Goal: Check status: Check status

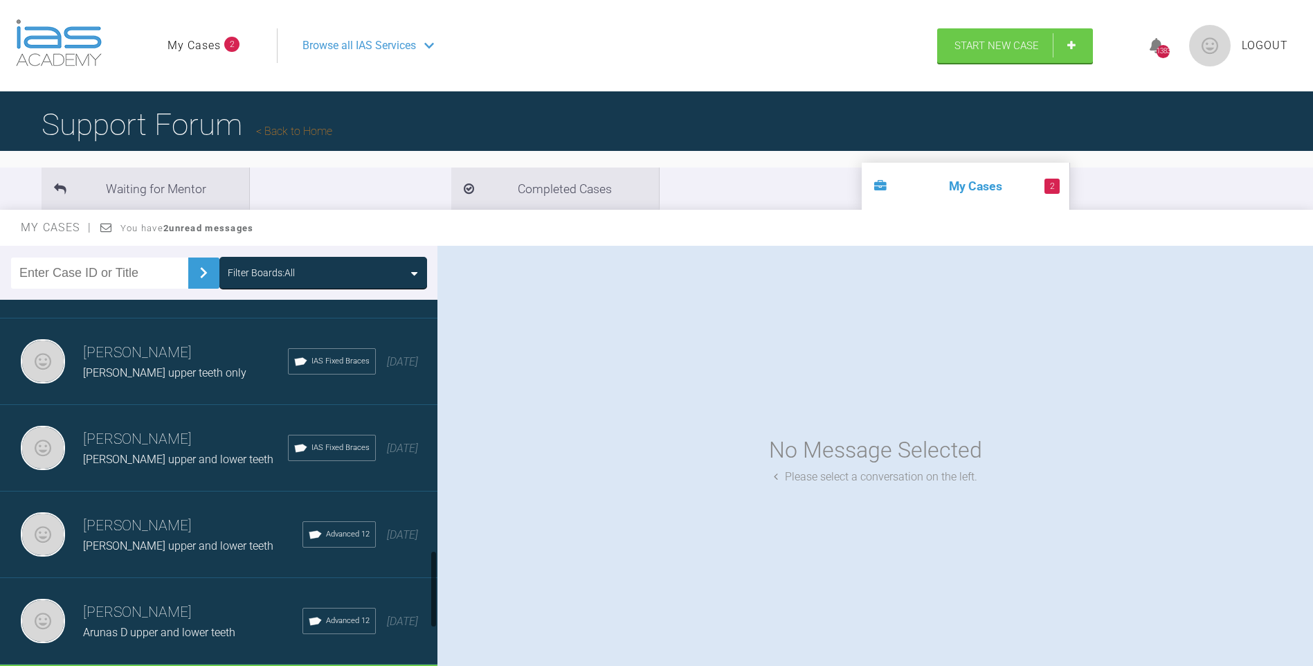
scroll to position [1401, 0]
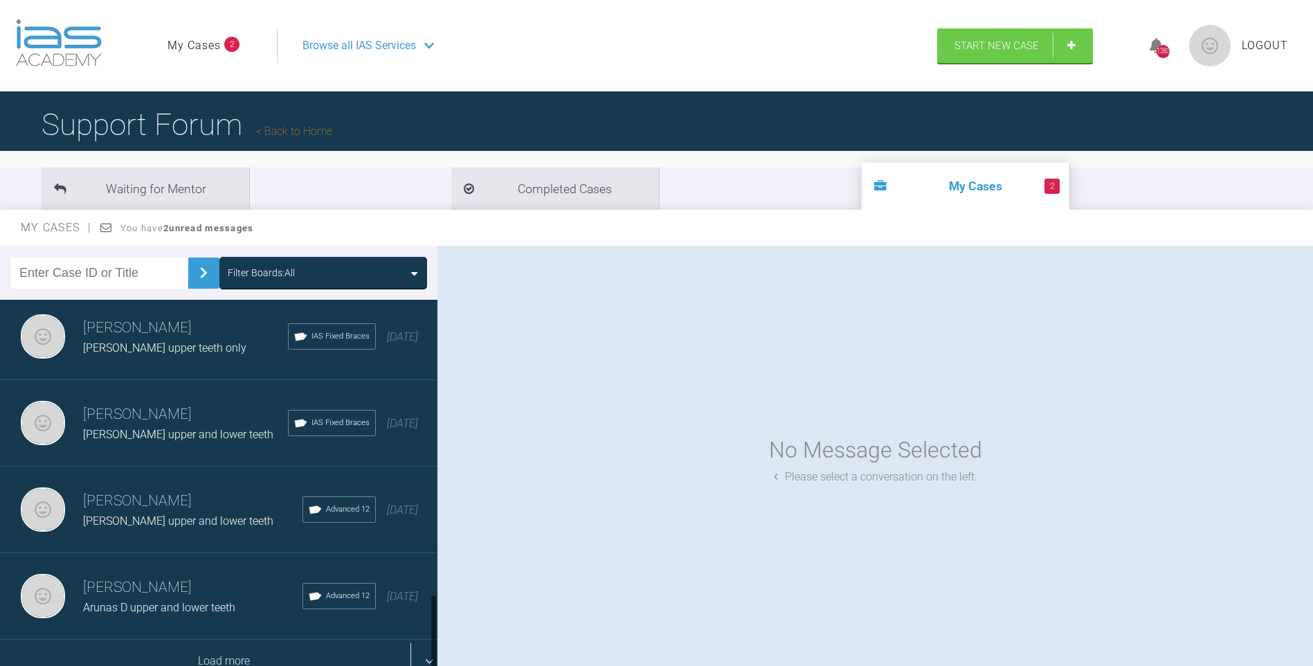
drag, startPoint x: 435, startPoint y: 323, endPoint x: 345, endPoint y: 629, distance: 318.6
click at [421, 633] on div "[PERSON_NAME] [PERSON_NAME] upper and lower teeth IAS Fixed Braces [DATE] [PERS…" at bounding box center [218, 486] width 437 height 372
click at [270, 645] on div "Load more" at bounding box center [224, 660] width 448 height 43
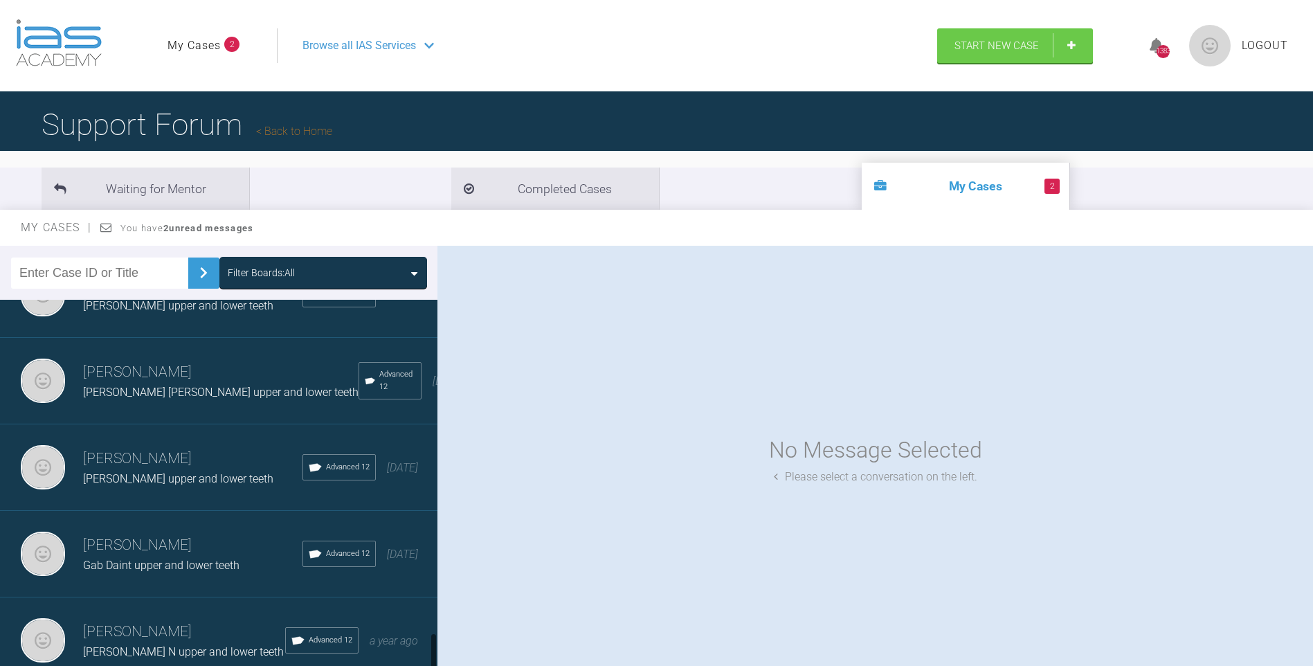
scroll to position [3131, 0]
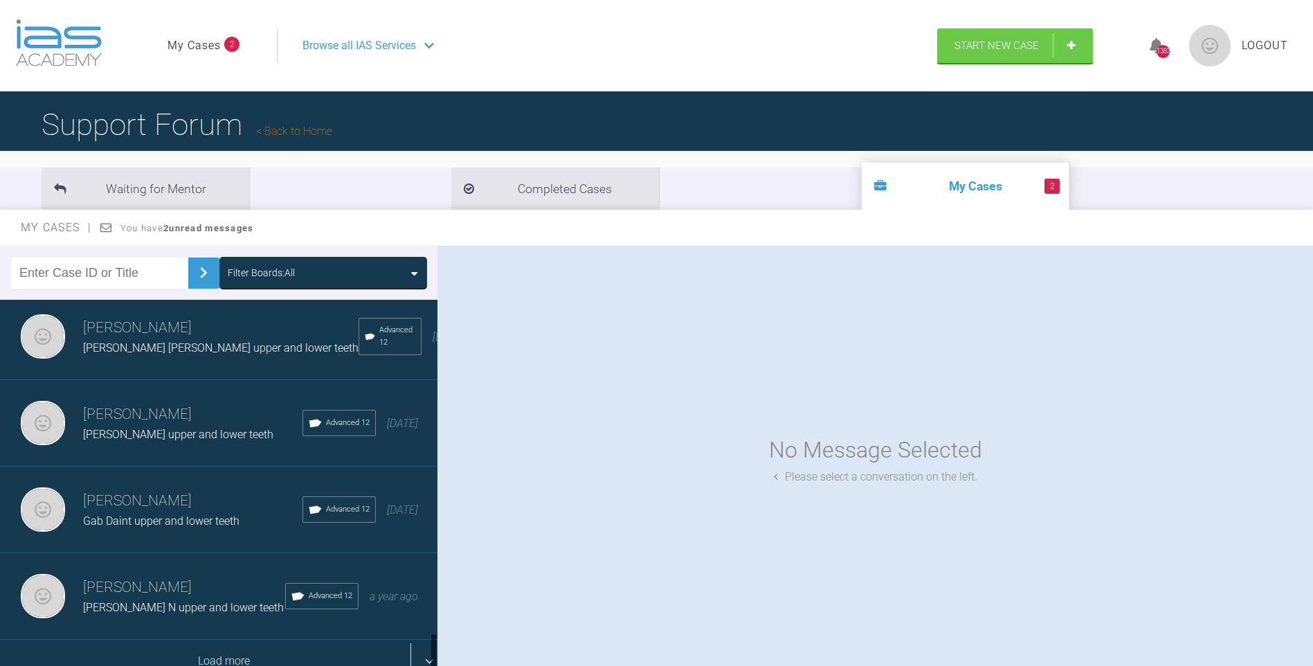
drag, startPoint x: 434, startPoint y: 486, endPoint x: 426, endPoint y: 663, distance: 177.4
click at [429, 665] on html "My Cases 2 Logout Browse all IAS Services Start New Case 1383 Logout Support Fo…" at bounding box center [656, 405] width 1313 height 810
click at [267, 647] on div "Load more" at bounding box center [224, 660] width 448 height 43
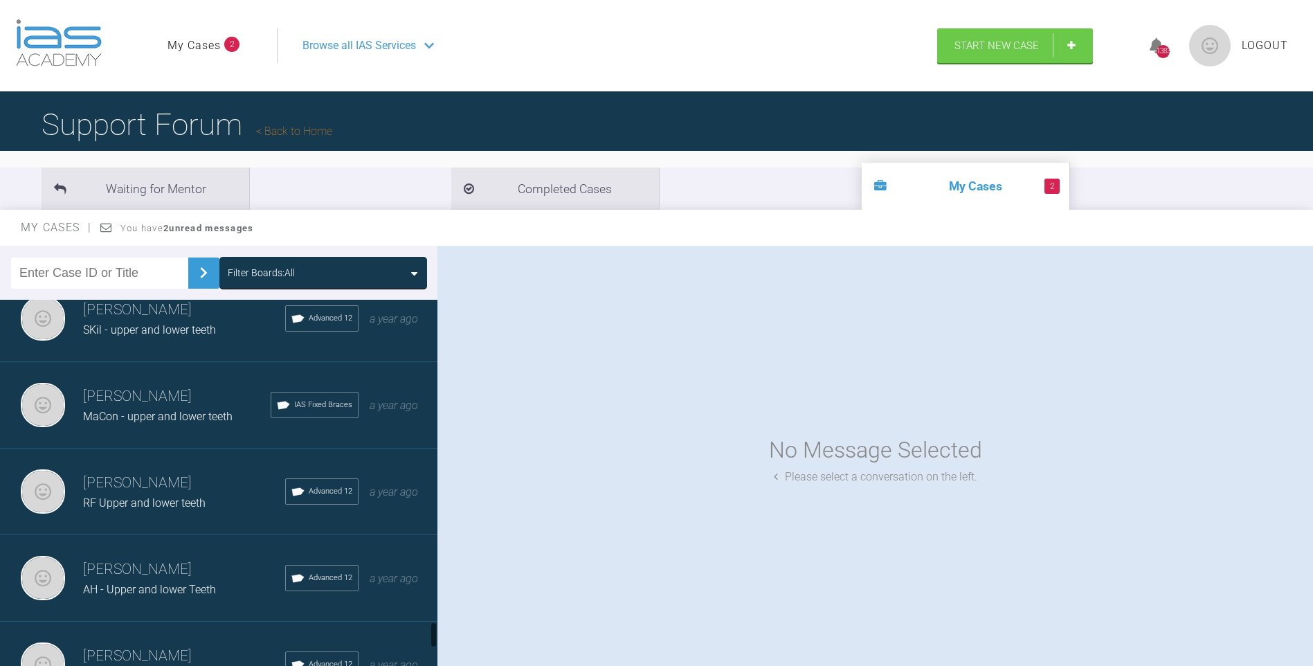
drag, startPoint x: 435, startPoint y: 531, endPoint x: 424, endPoint y: 624, distance: 93.3
click at [426, 626] on div "[PERSON_NAME] [PERSON_NAME] upper and lower teeth IAS Fixed Braces [DATE] [PERS…" at bounding box center [218, 486] width 437 height 372
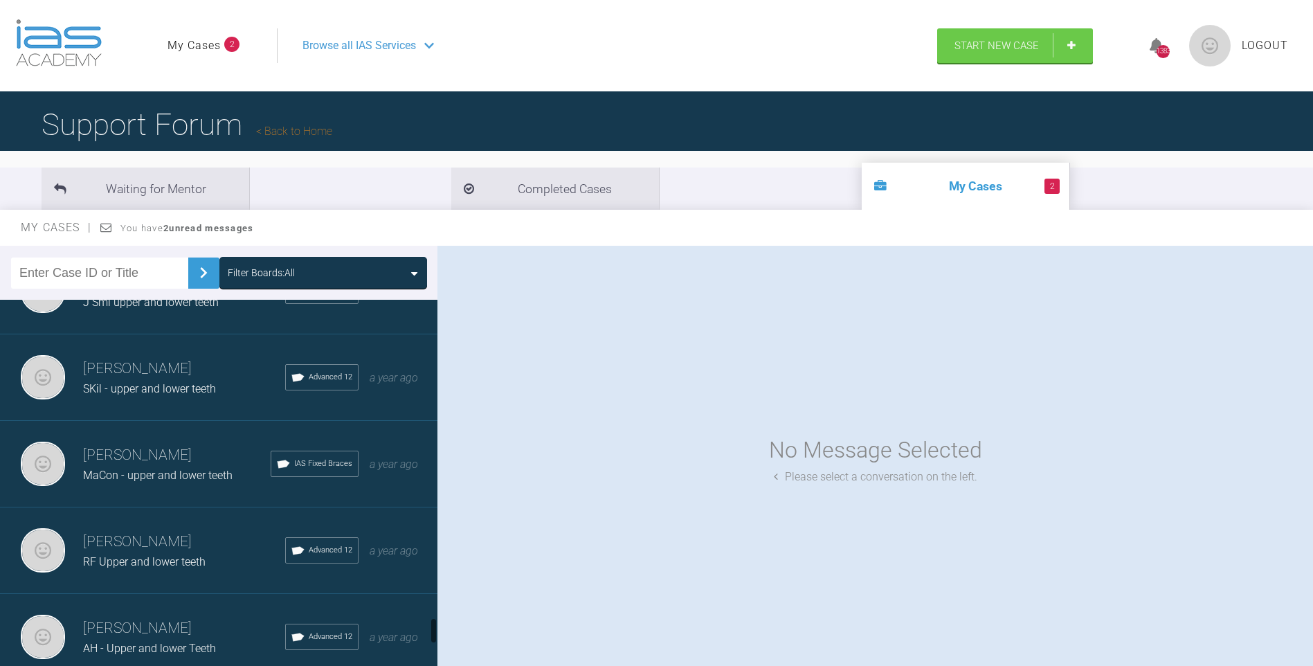
click at [135, 624] on h3 "[PERSON_NAME]" at bounding box center [184, 629] width 202 height 24
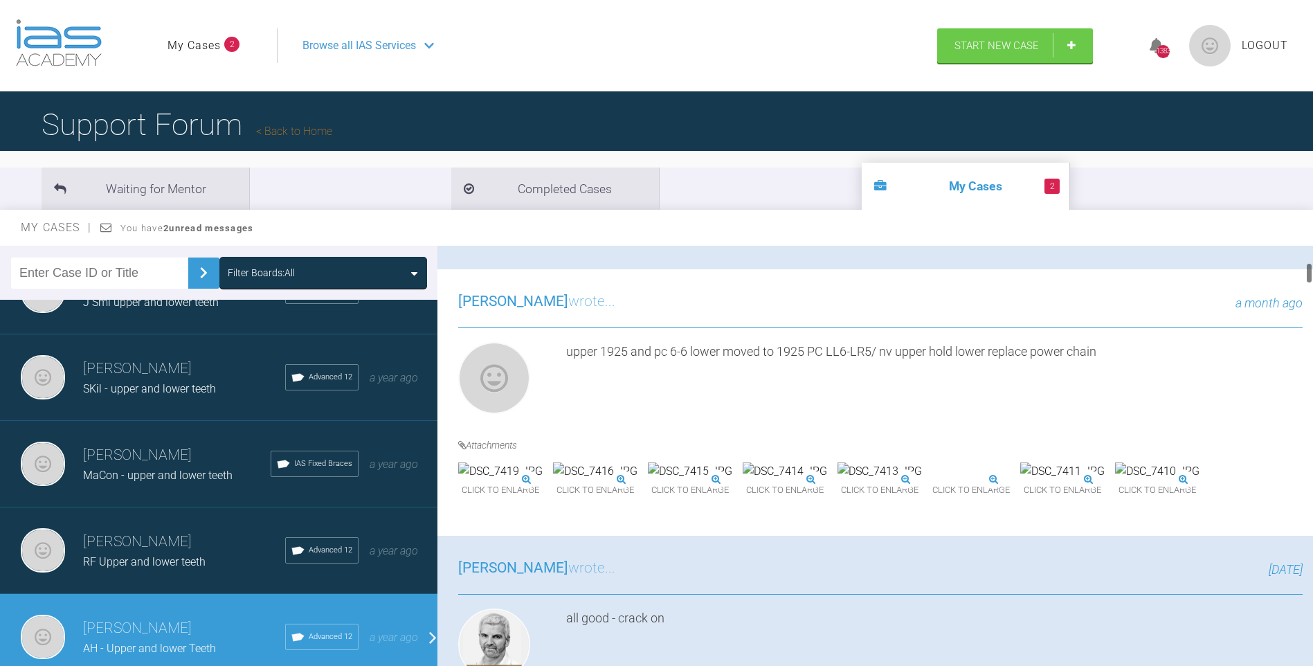
scroll to position [327, 0]
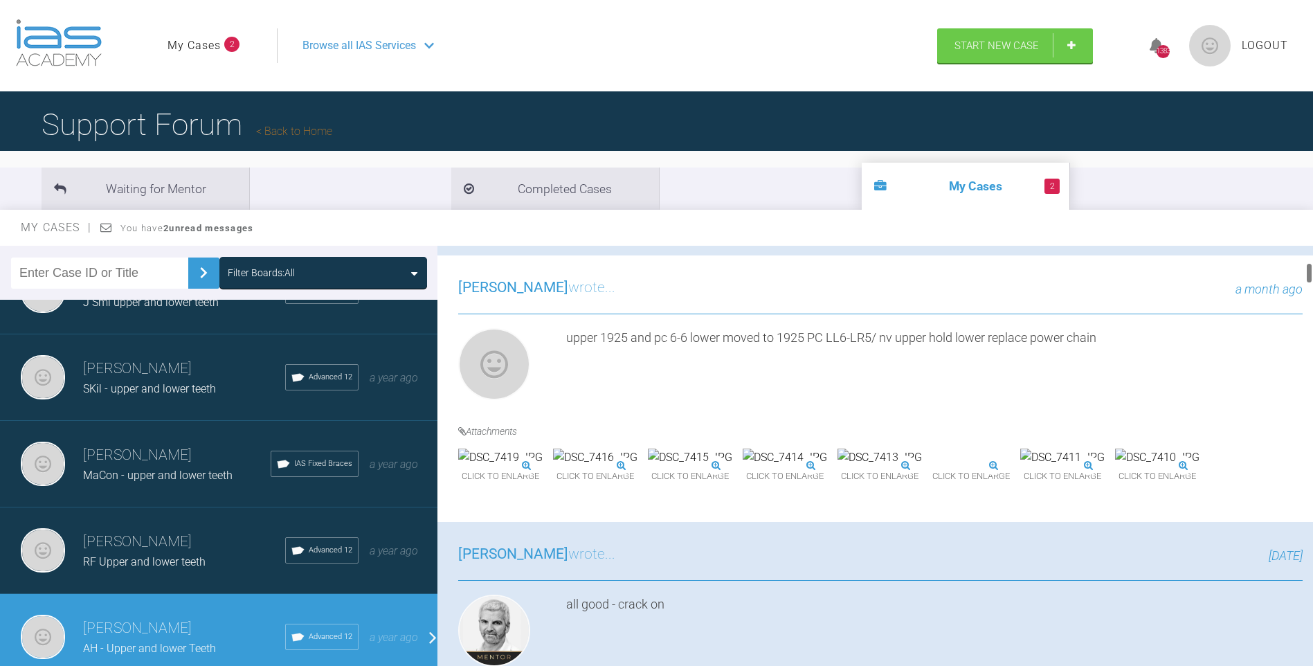
drag, startPoint x: 1308, startPoint y: 255, endPoint x: 1310, endPoint y: 272, distance: 16.7
click at [1310, 272] on div at bounding box center [1309, 272] width 5 height 21
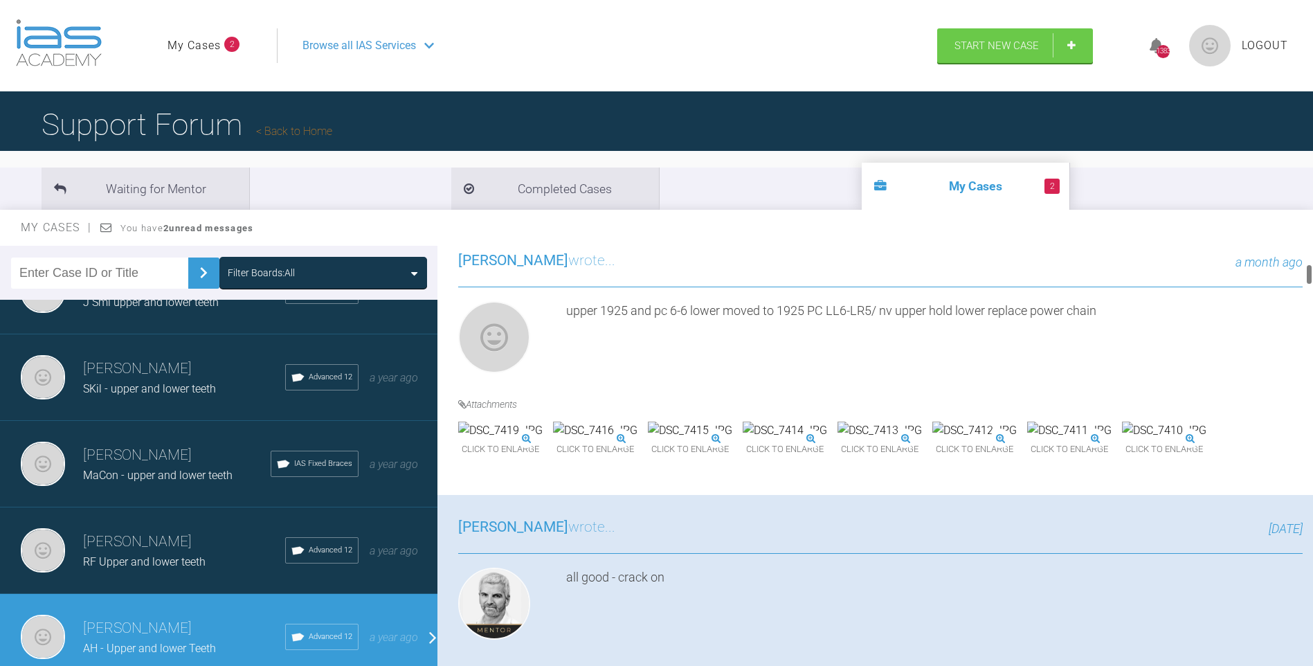
click at [1309, 274] on div at bounding box center [1309, 274] width 5 height 21
click at [1027, 439] on img at bounding box center [1069, 430] width 84 height 18
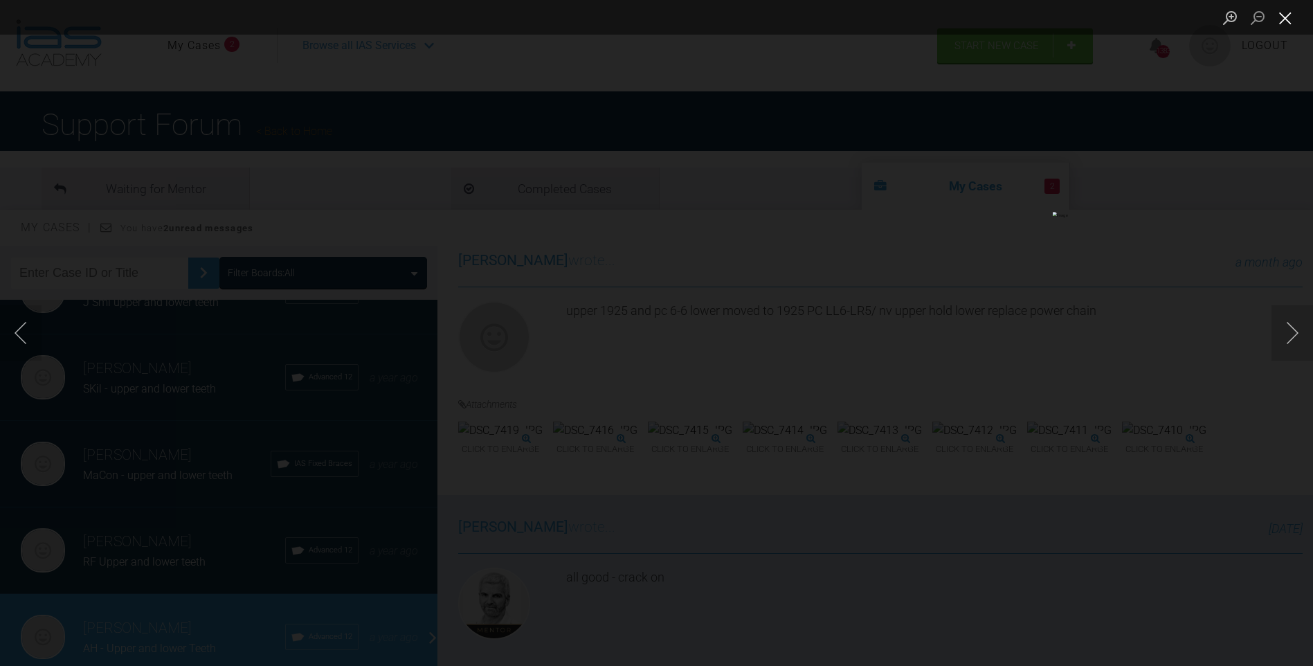
click at [1290, 17] on button "Close lightbox" at bounding box center [1285, 18] width 28 height 24
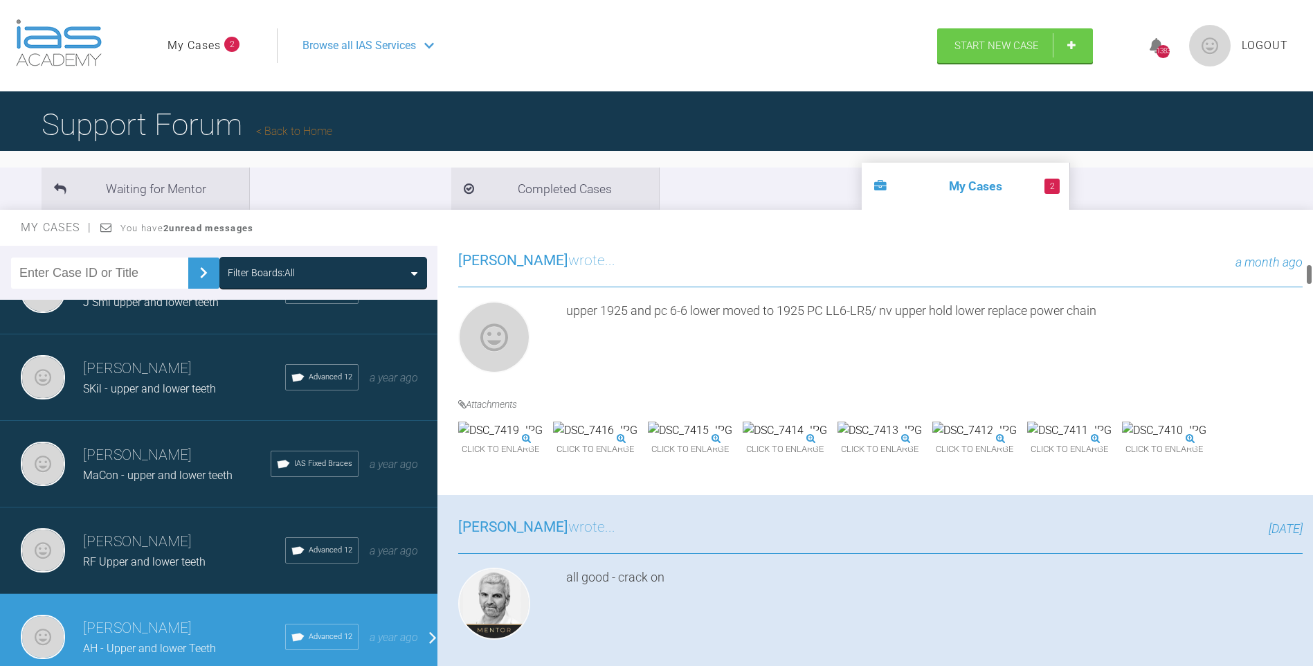
click at [543, 439] on img at bounding box center [500, 430] width 84 height 18
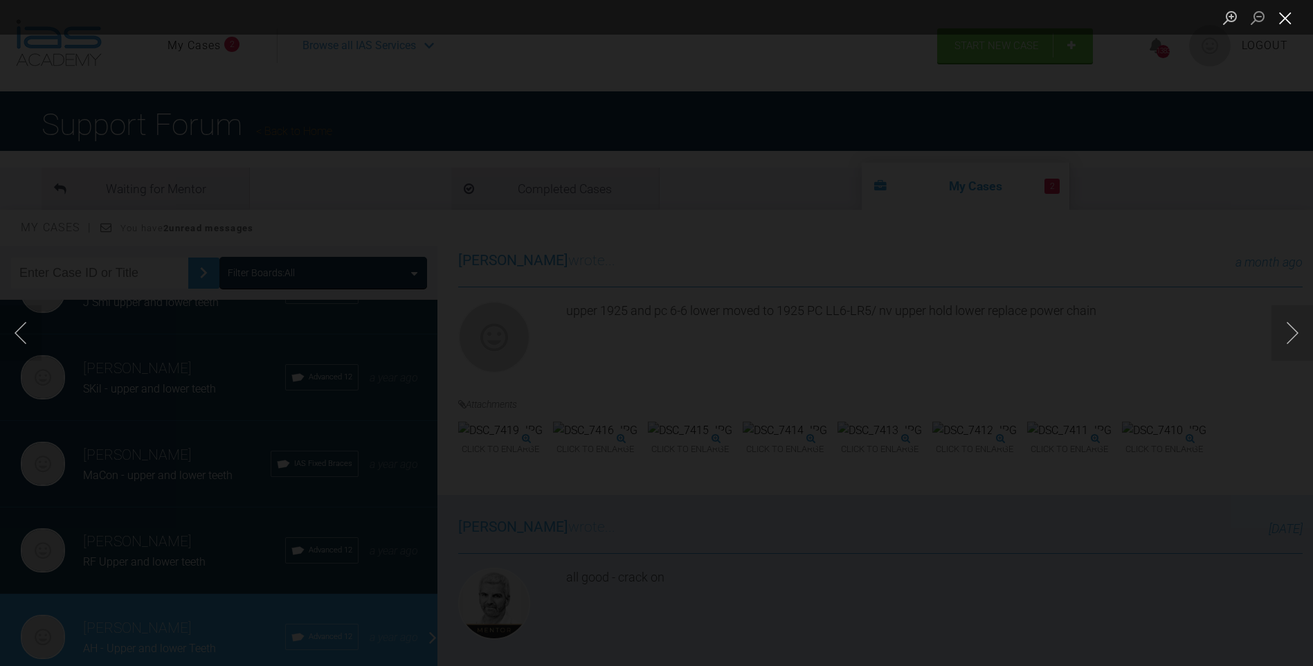
click at [1284, 17] on button "Close lightbox" at bounding box center [1285, 18] width 28 height 24
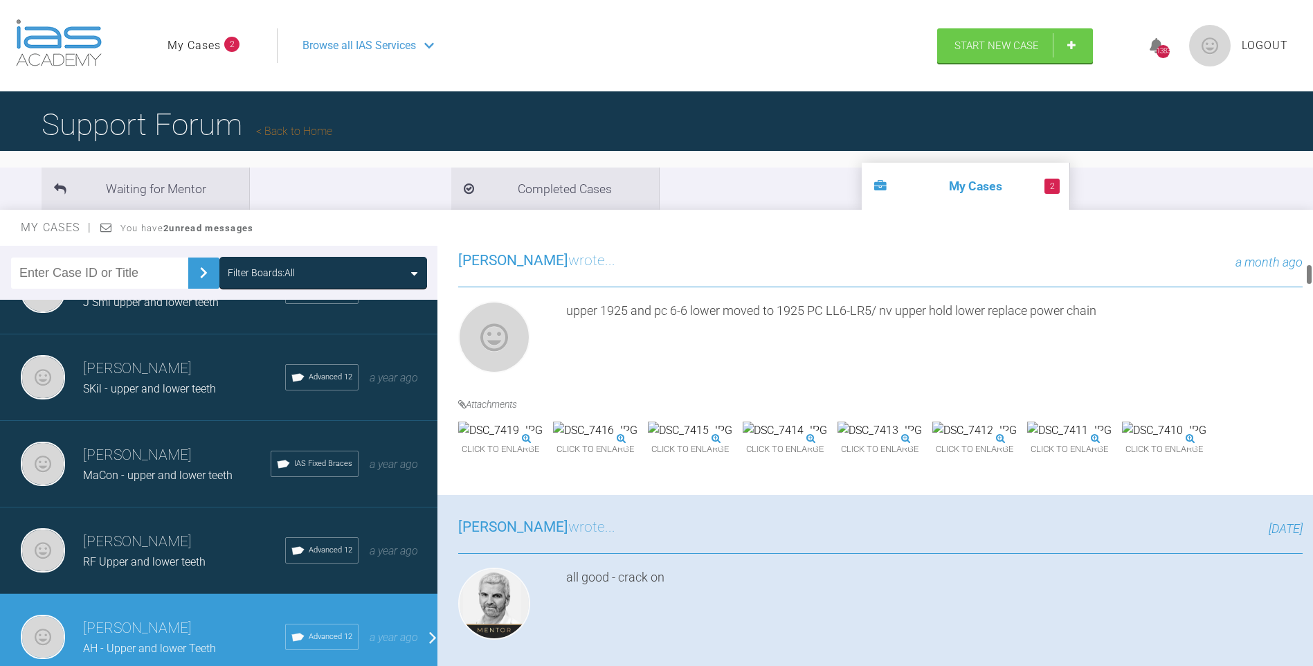
click at [637, 439] on img at bounding box center [595, 430] width 84 height 18
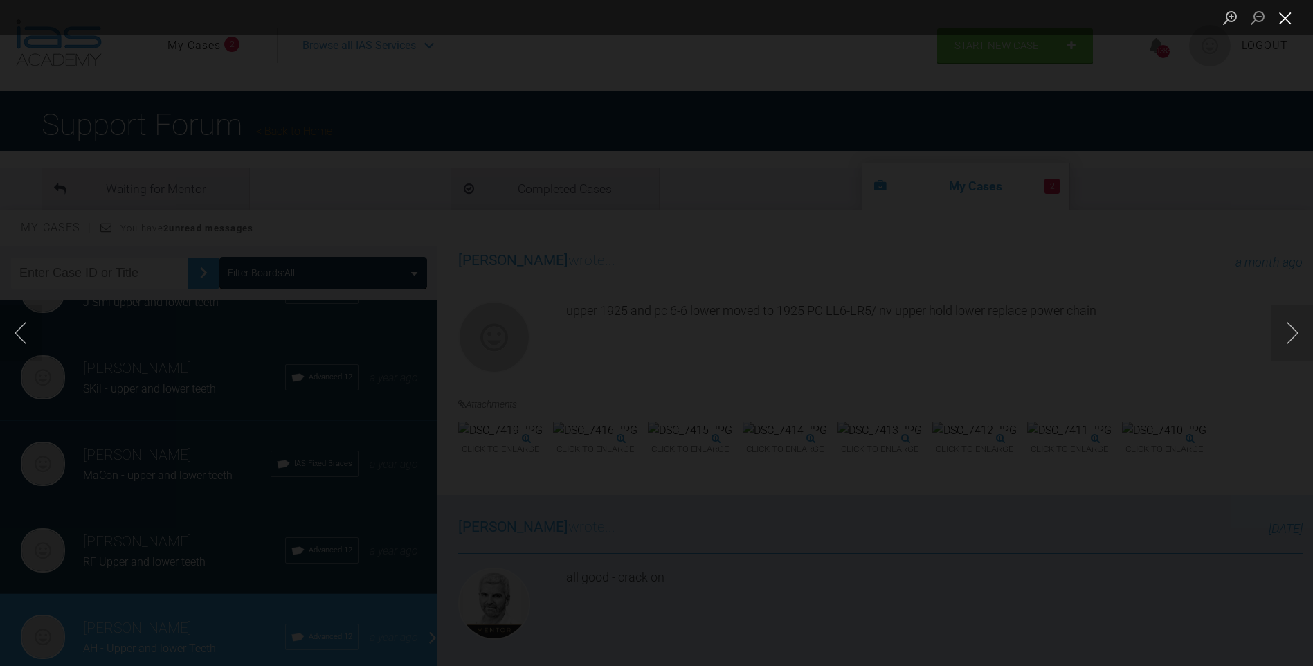
click at [1291, 12] on button "Close lightbox" at bounding box center [1285, 18] width 28 height 24
